Goal: Complete application form: Complete application form

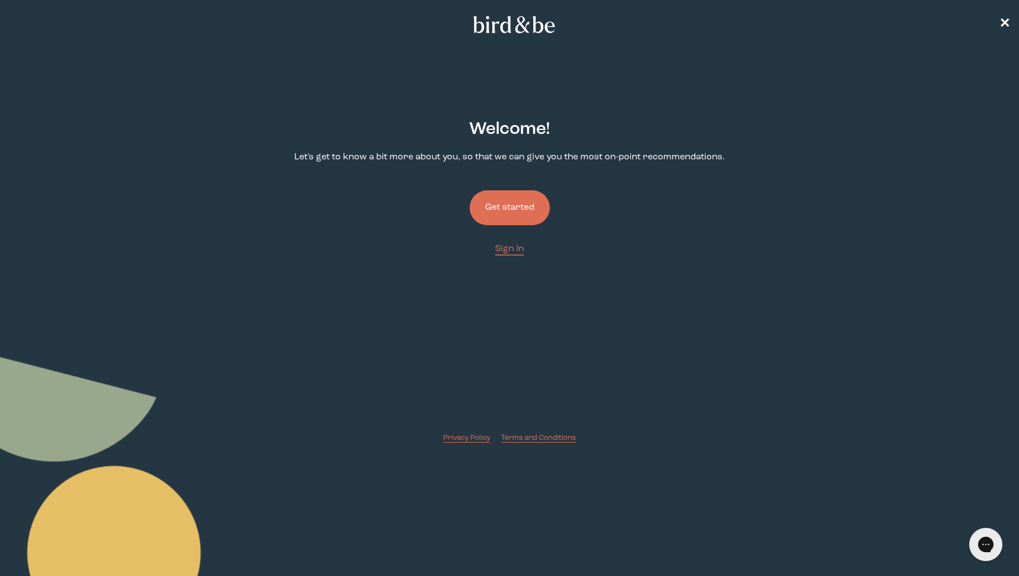
click at [493, 200] on button "Get started" at bounding box center [510, 207] width 80 height 35
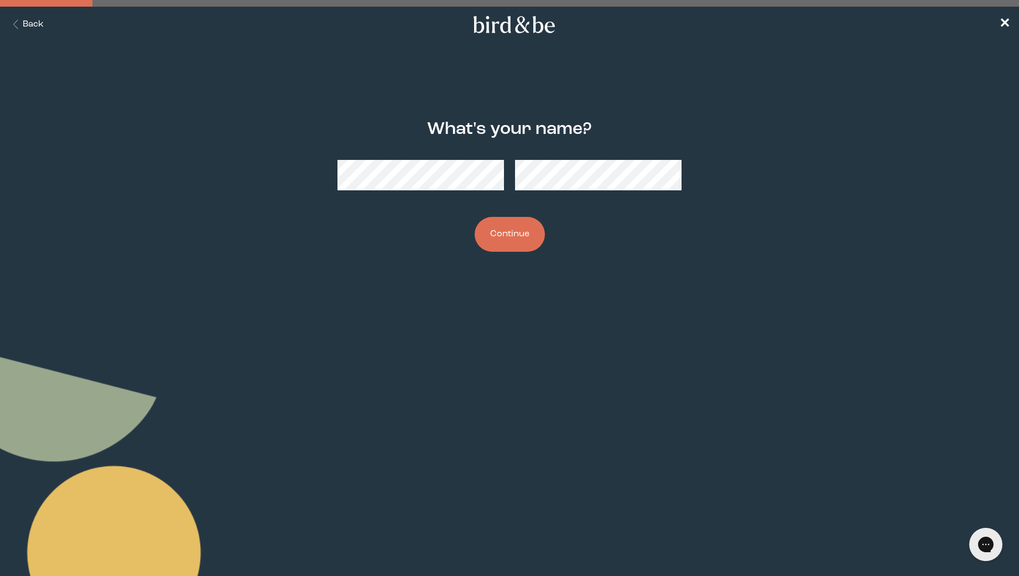
click at [524, 228] on button "Continue" at bounding box center [510, 234] width 70 height 35
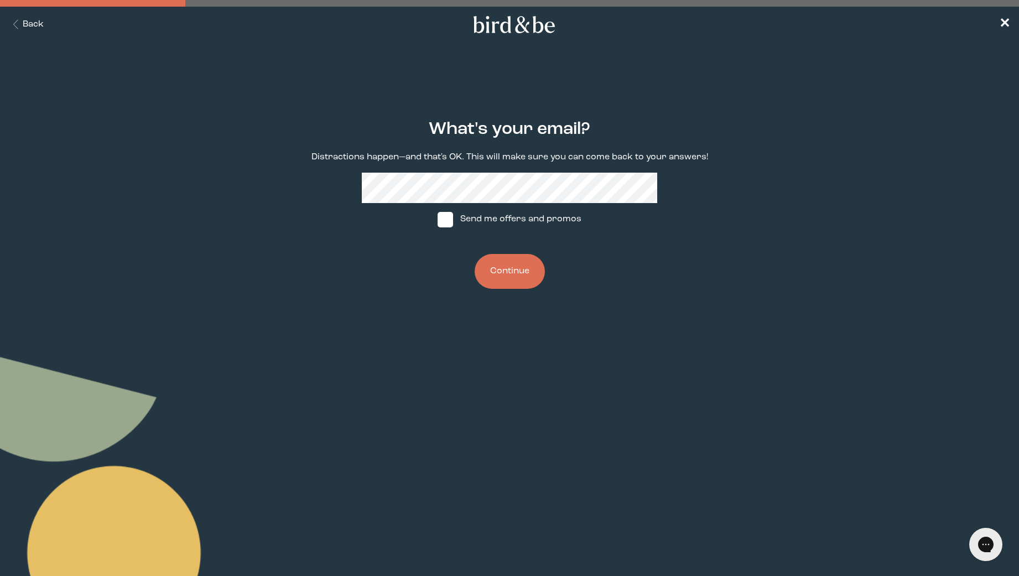
click at [507, 284] on button "Continue" at bounding box center [510, 271] width 70 height 35
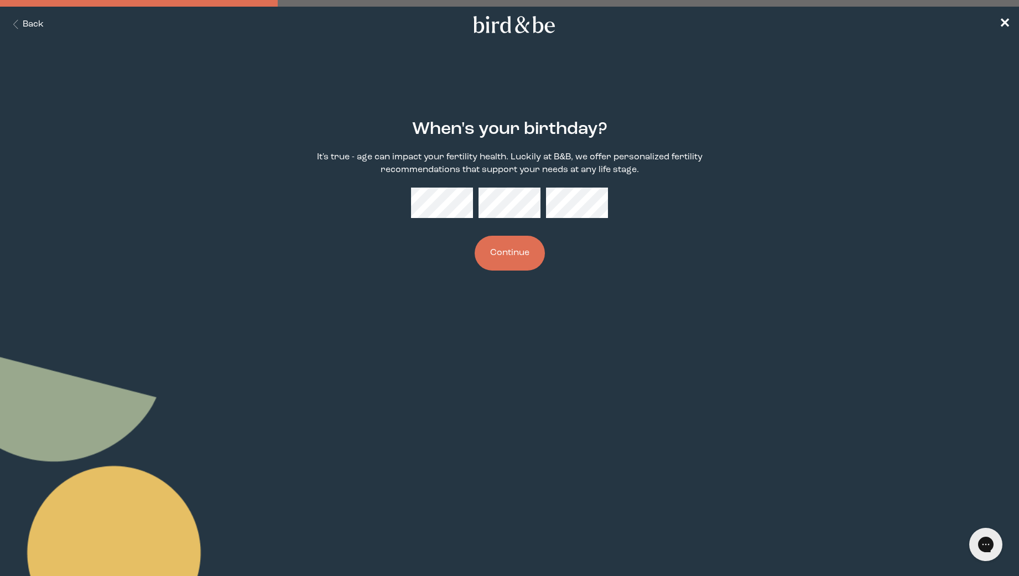
click at [509, 257] on button "Continue" at bounding box center [510, 253] width 70 height 35
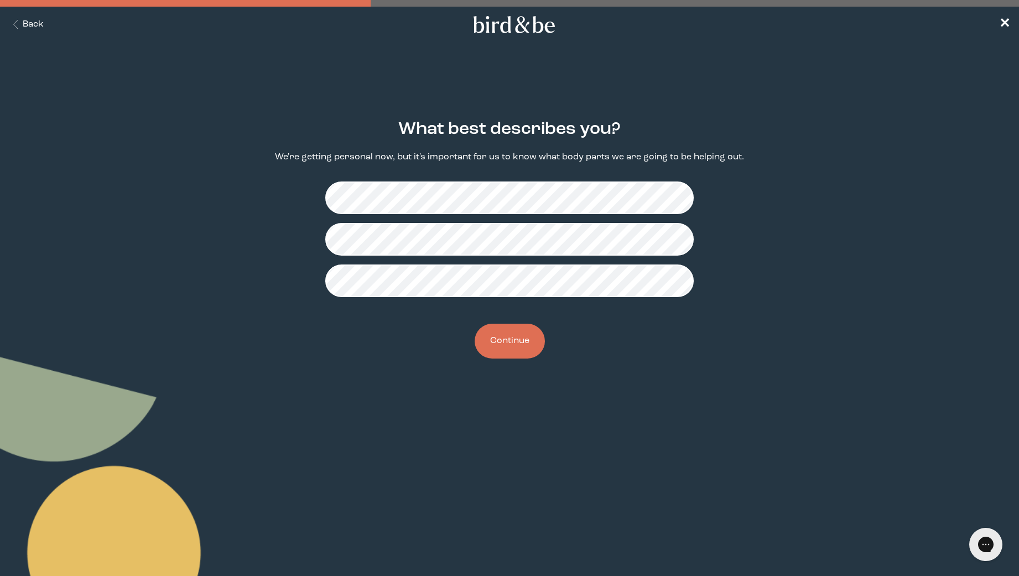
click at [499, 338] on button "Continue" at bounding box center [510, 341] width 70 height 35
click at [509, 347] on button "Continue" at bounding box center [510, 341] width 70 height 35
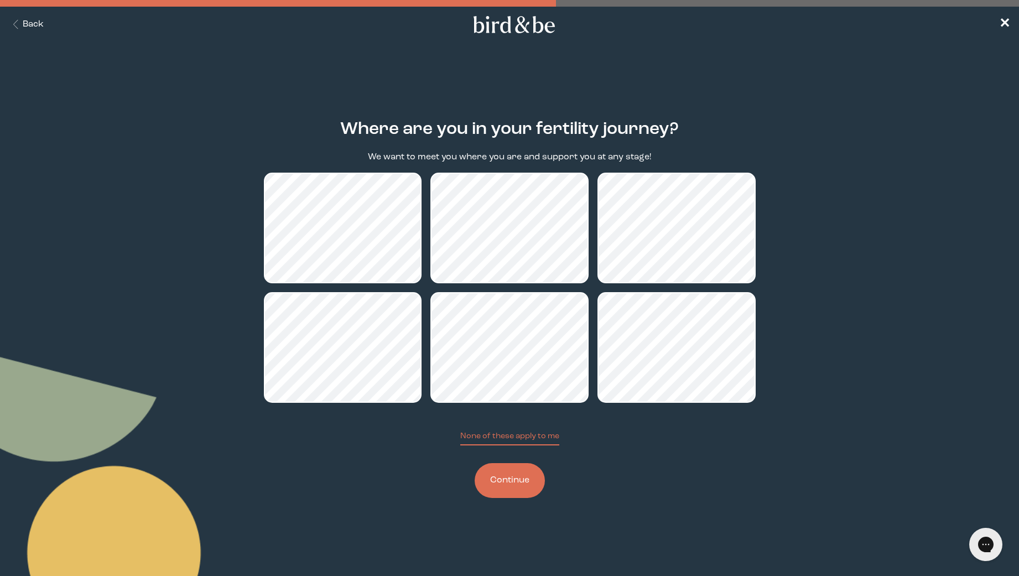
click at [517, 496] on button "Continue" at bounding box center [510, 480] width 70 height 35
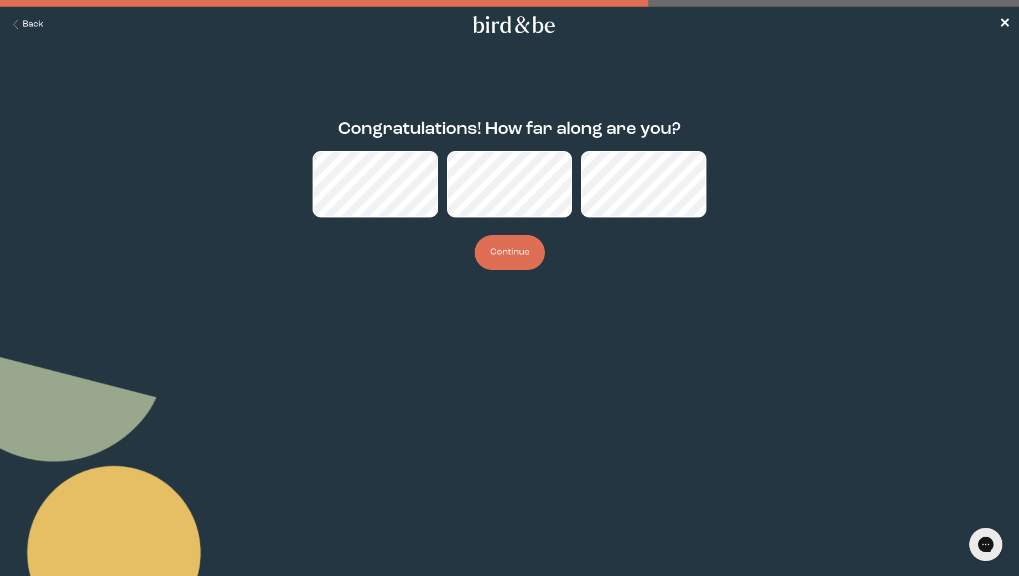
click at [498, 260] on button "Continue" at bounding box center [510, 252] width 70 height 35
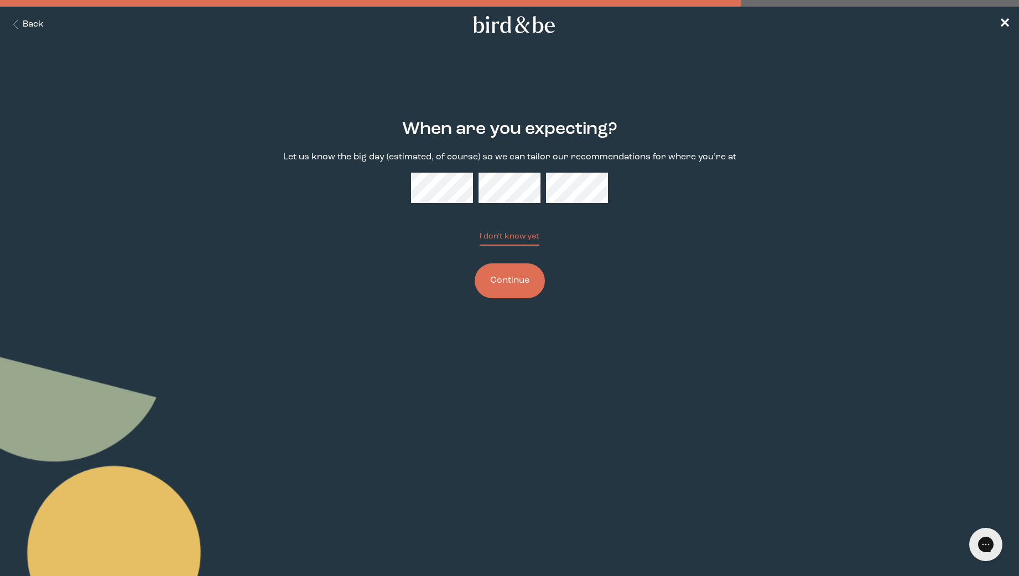
click at [518, 290] on button "Continue" at bounding box center [510, 280] width 70 height 35
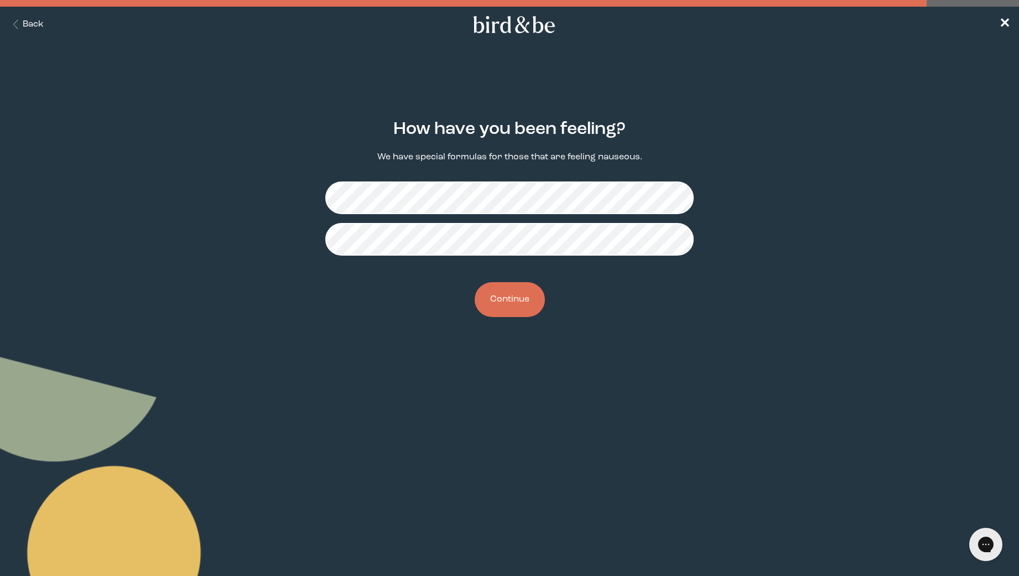
drag, startPoint x: 517, startPoint y: 299, endPoint x: 510, endPoint y: 297, distance: 6.5
click at [517, 299] on button "Continue" at bounding box center [510, 299] width 70 height 35
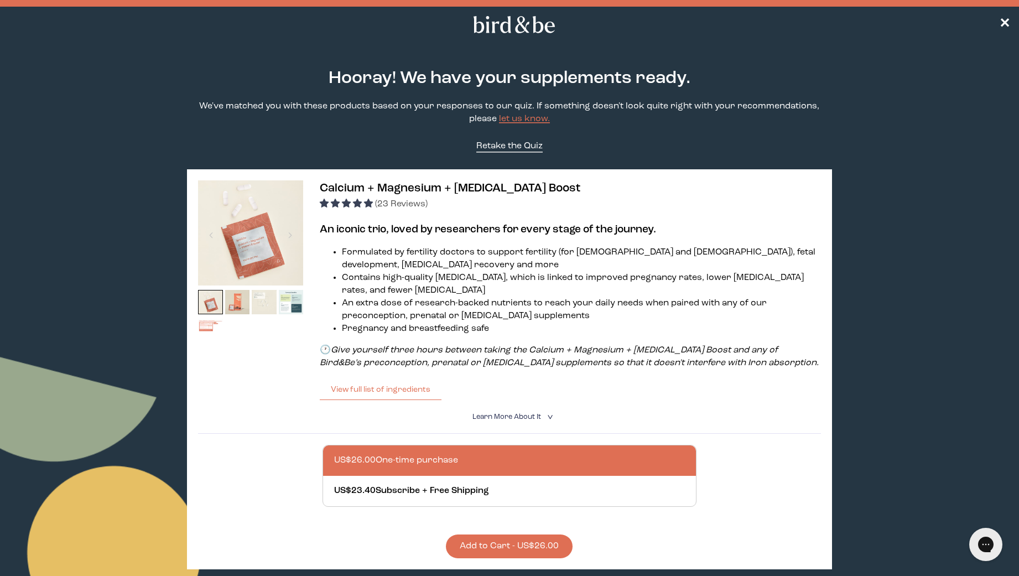
click at [495, 148] on span "Retake the Quiz" at bounding box center [509, 146] width 66 height 9
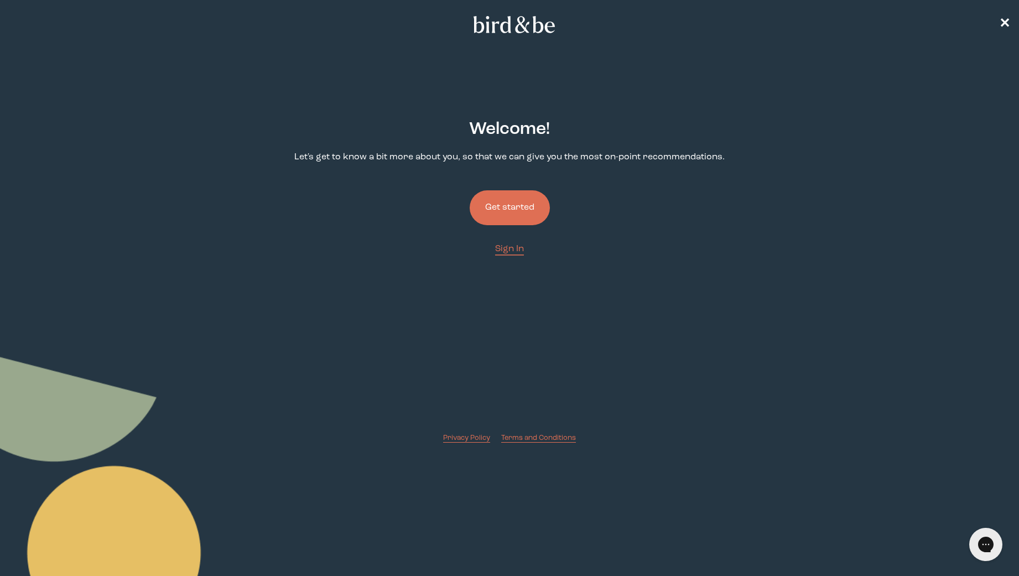
click at [998, 24] on nav "✕" at bounding box center [509, 24] width 1019 height 35
click at [1001, 25] on span "✕" at bounding box center [1004, 24] width 11 height 13
